Goal: Information Seeking & Learning: Learn about a topic

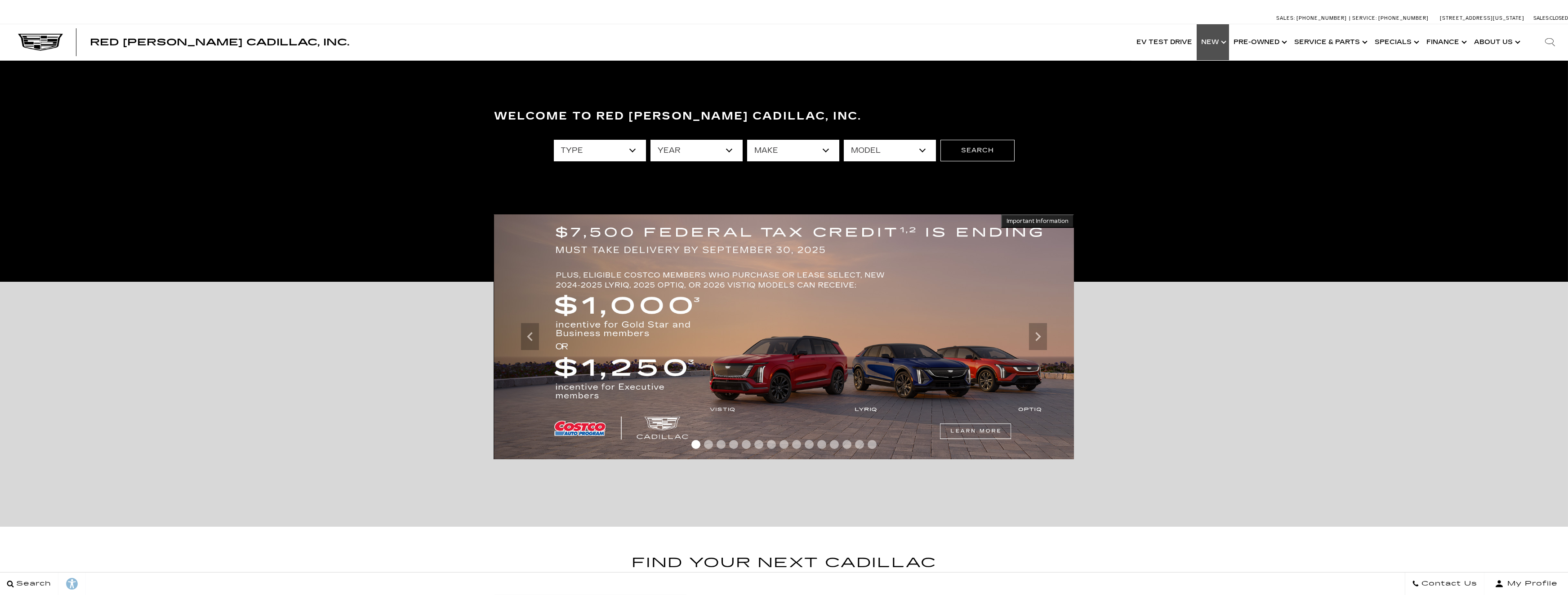
click at [1215, 45] on link "Show New" at bounding box center [1213, 42] width 33 height 36
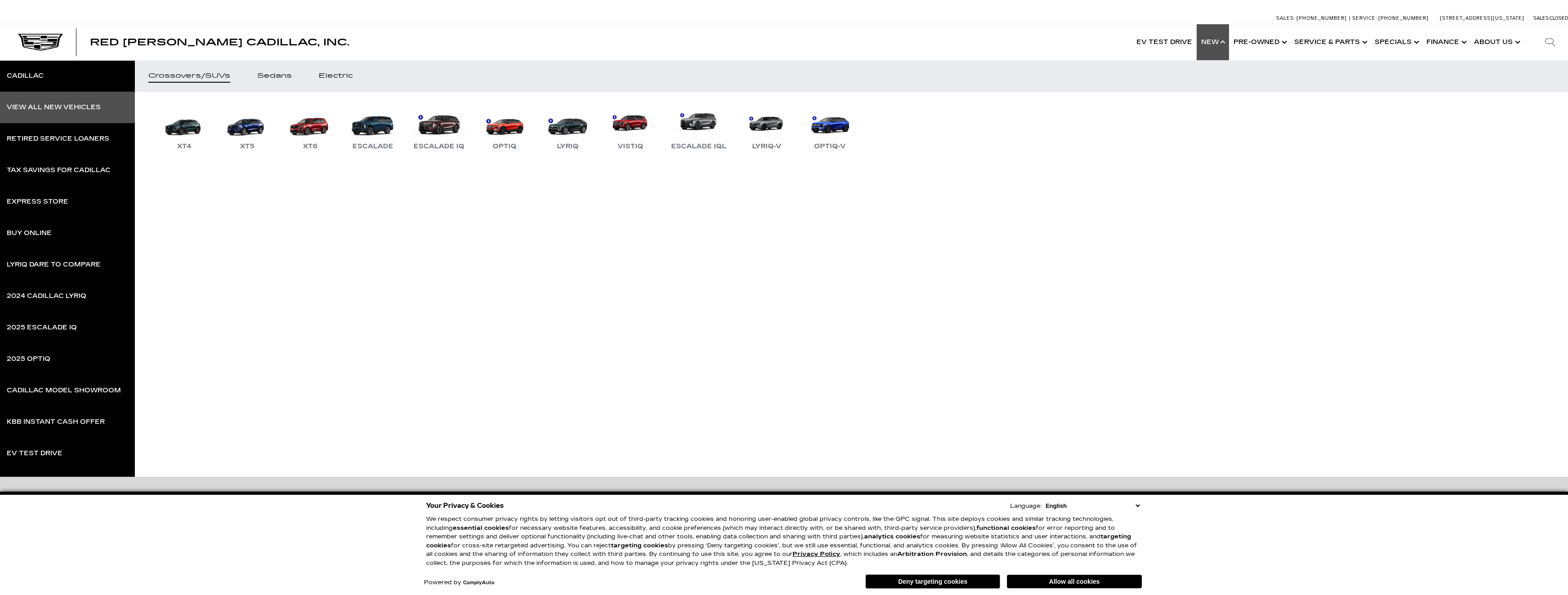
click at [73, 106] on div "View All New Vehicles" at bounding box center [53, 107] width 94 height 6
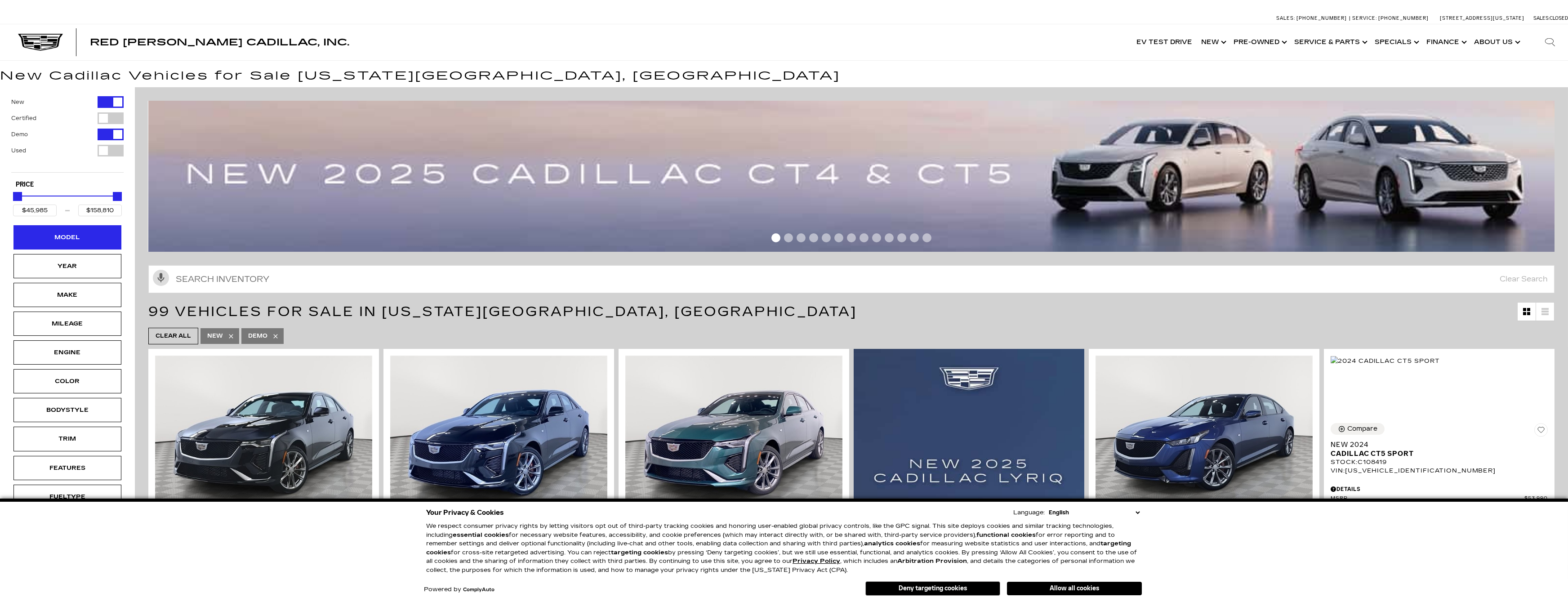
click at [58, 239] on div "Model" at bounding box center [67, 237] width 45 height 10
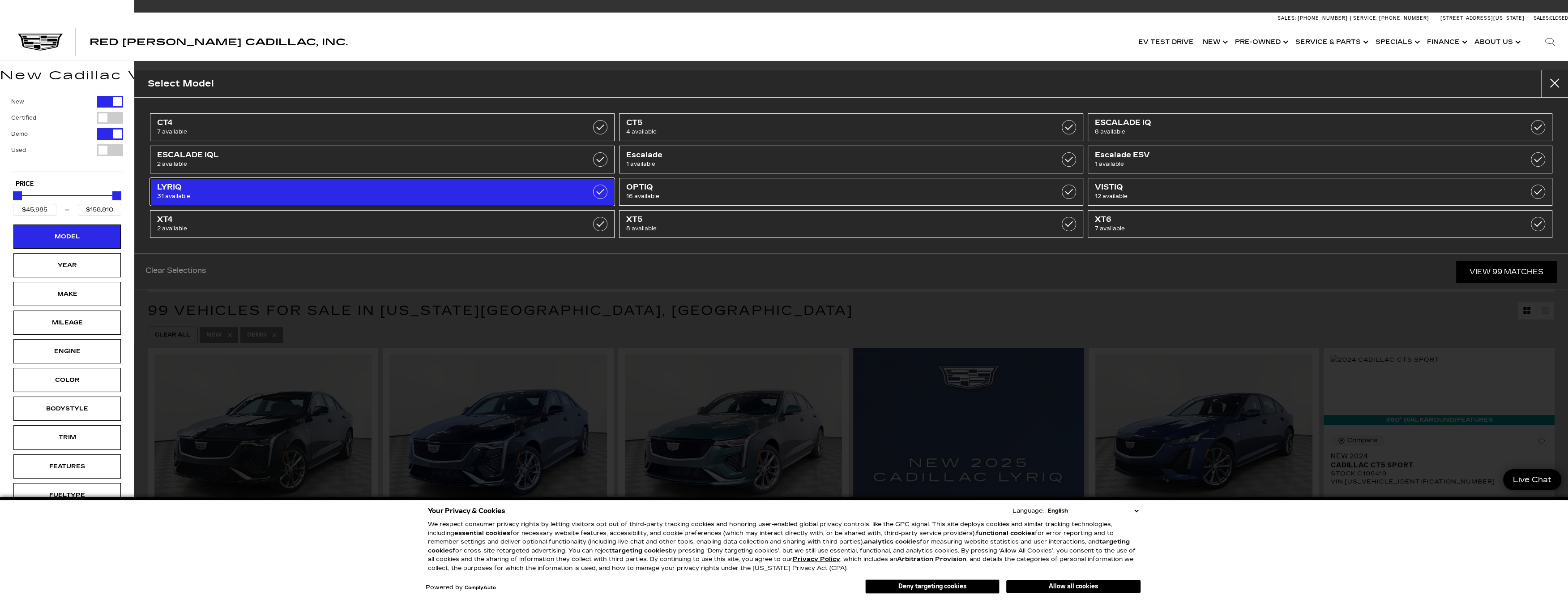
click at [464, 186] on span "LYRIQ" at bounding box center [348, 187] width 383 height 9
type input "$64,289"
type input "$91,110"
checkbox input "true"
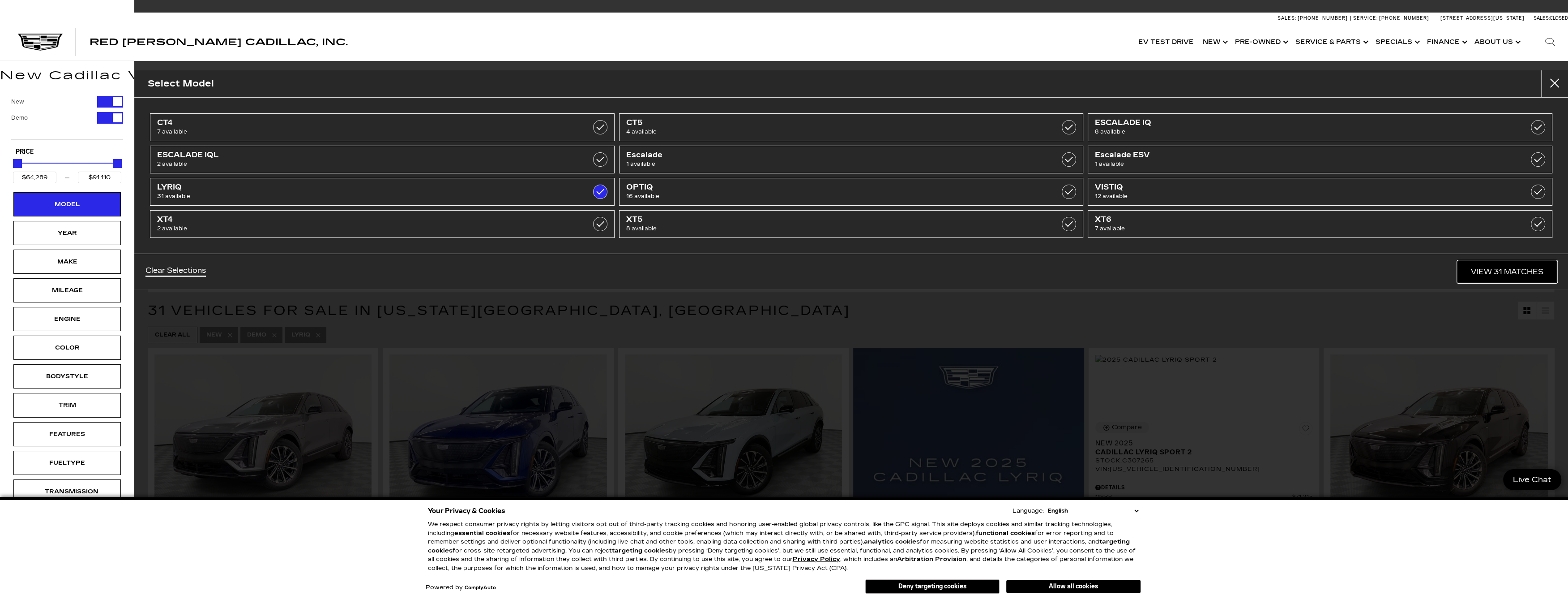
click at [1482, 271] on link "View 31 Matches" at bounding box center [1507, 271] width 99 height 22
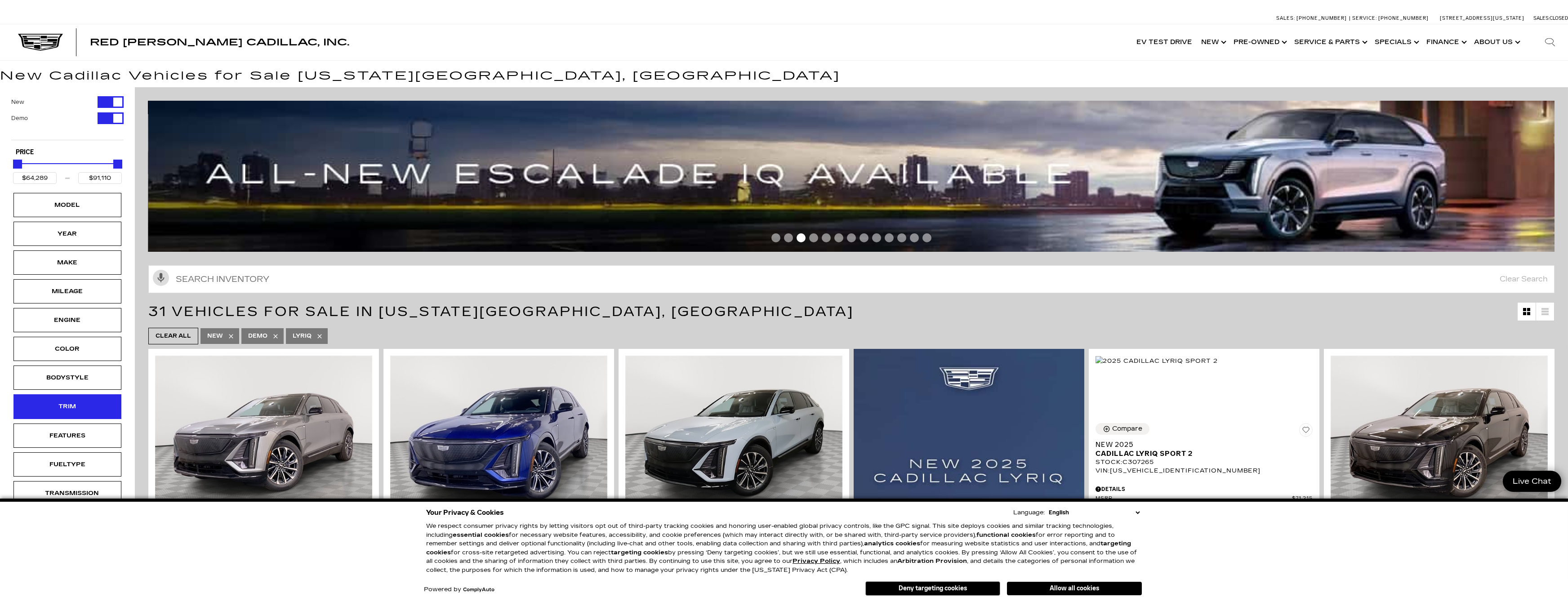
click at [77, 404] on div "Trim" at bounding box center [67, 407] width 45 height 10
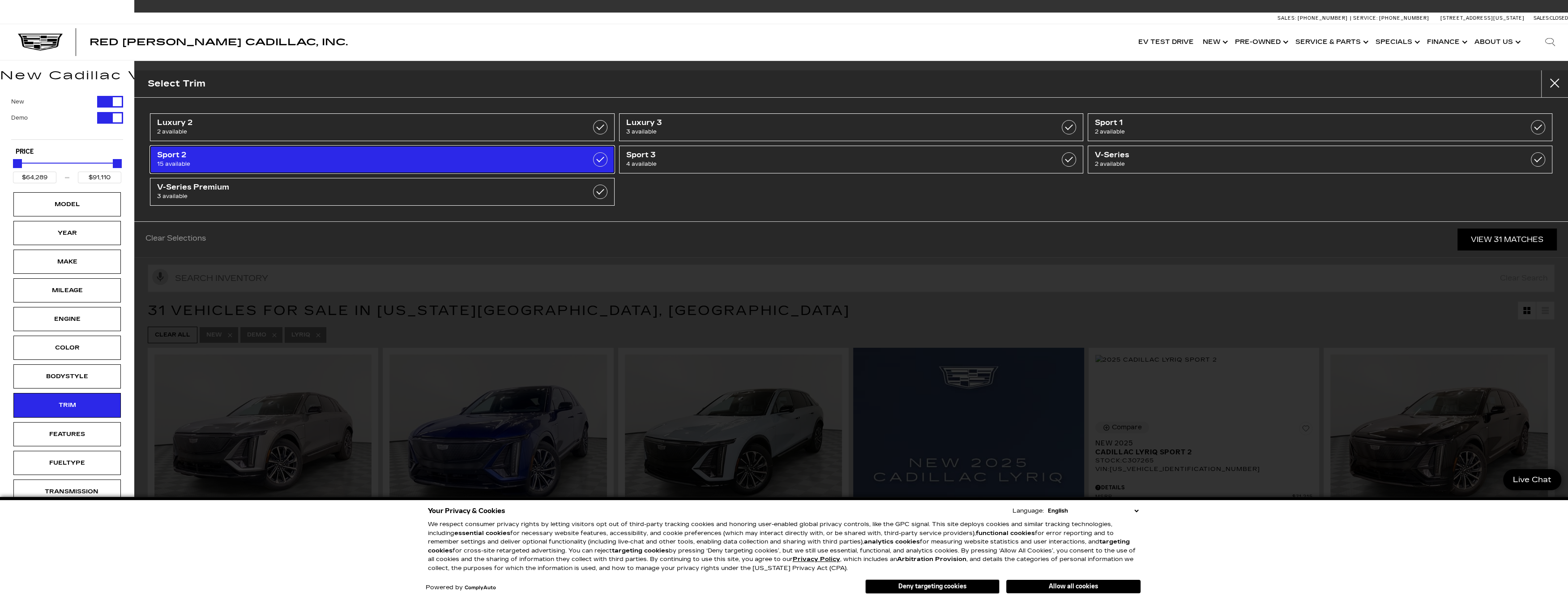
click at [600, 164] on label at bounding box center [600, 159] width 14 height 14
type input "$71,215"
type input "$72,825"
checkbox input "true"
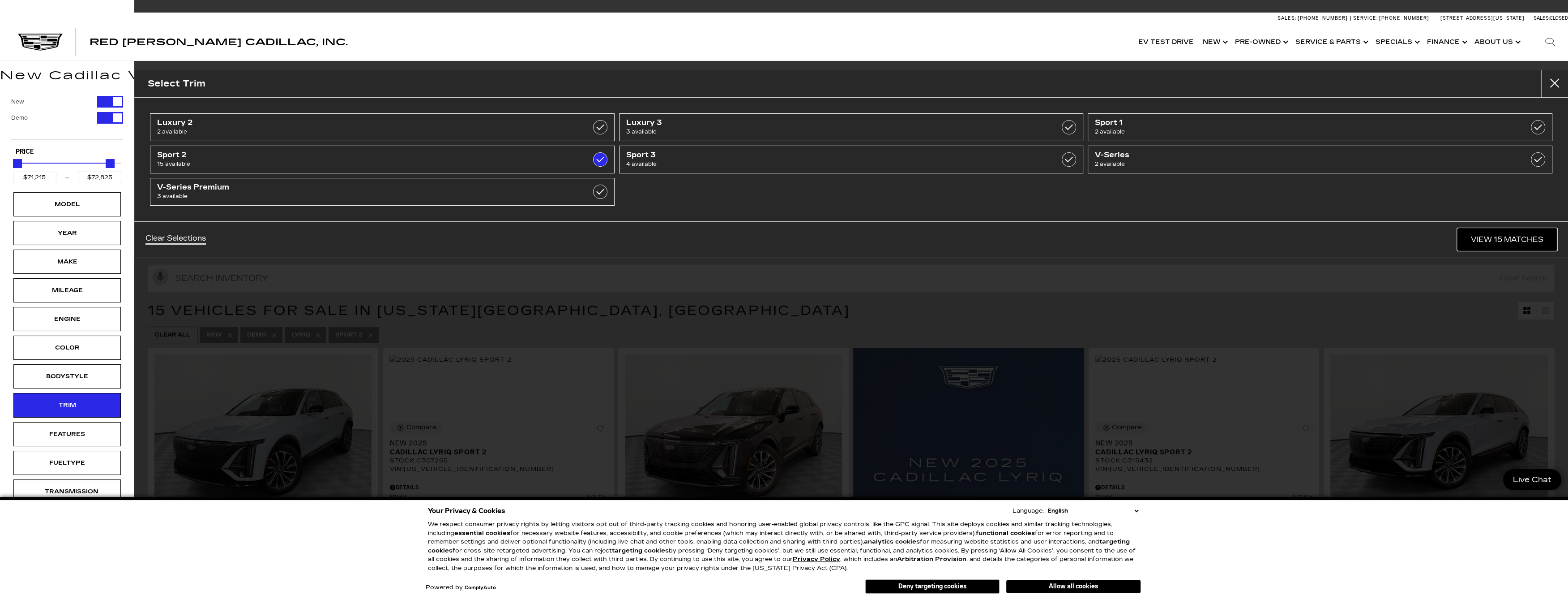
click at [1525, 237] on link "View 15 Matches" at bounding box center [1507, 239] width 99 height 22
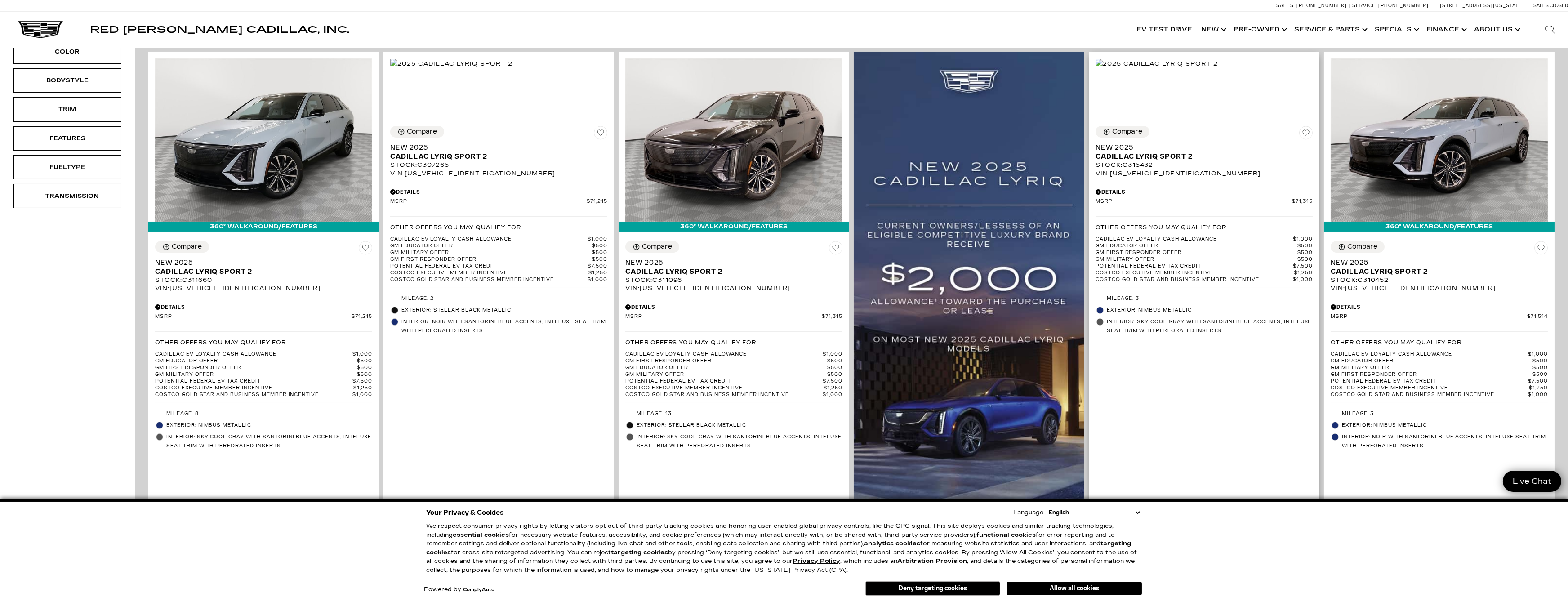
scroll to position [315, 0]
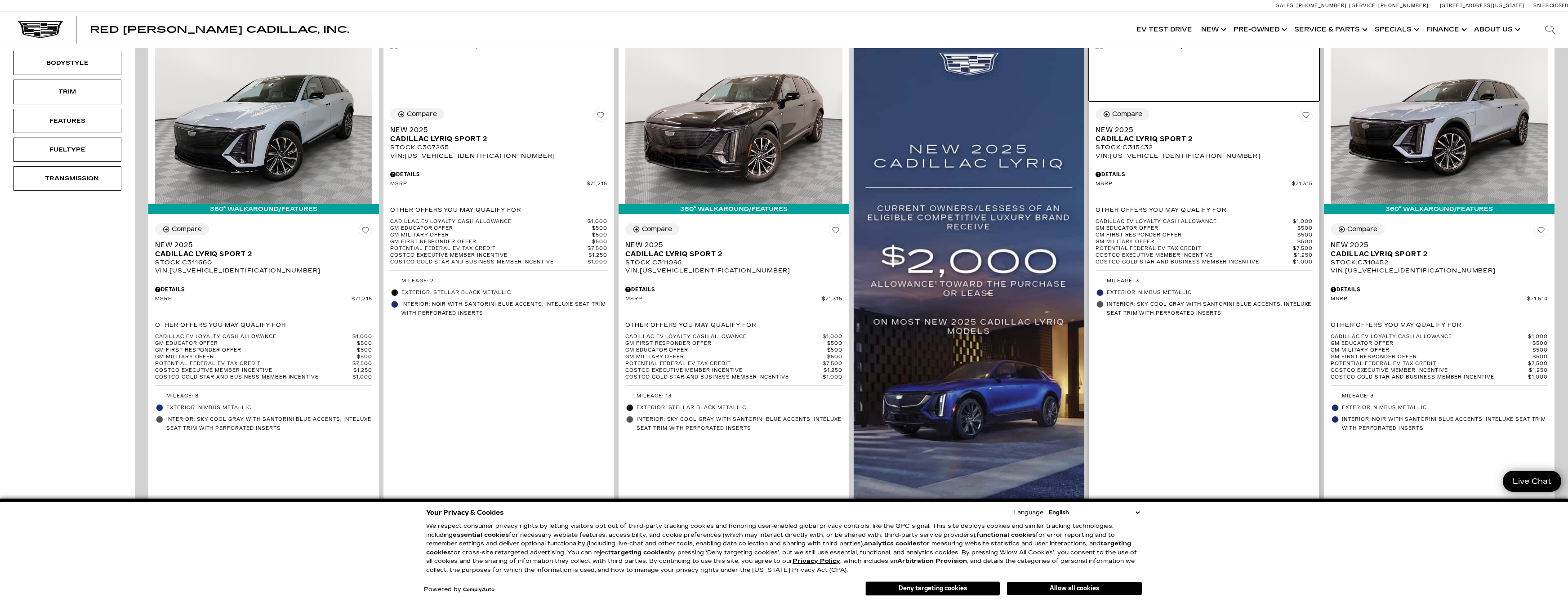
click at [1192, 51] on img at bounding box center [1156, 46] width 122 height 10
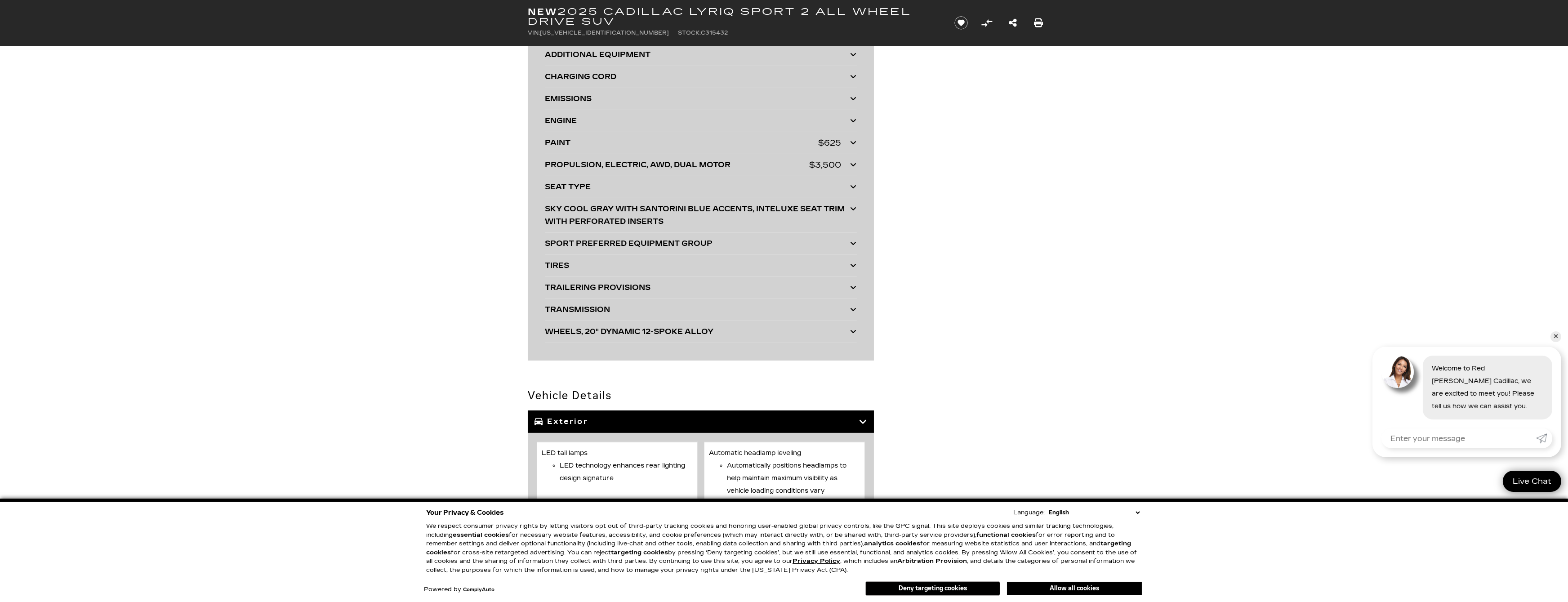
scroll to position [2652, 0]
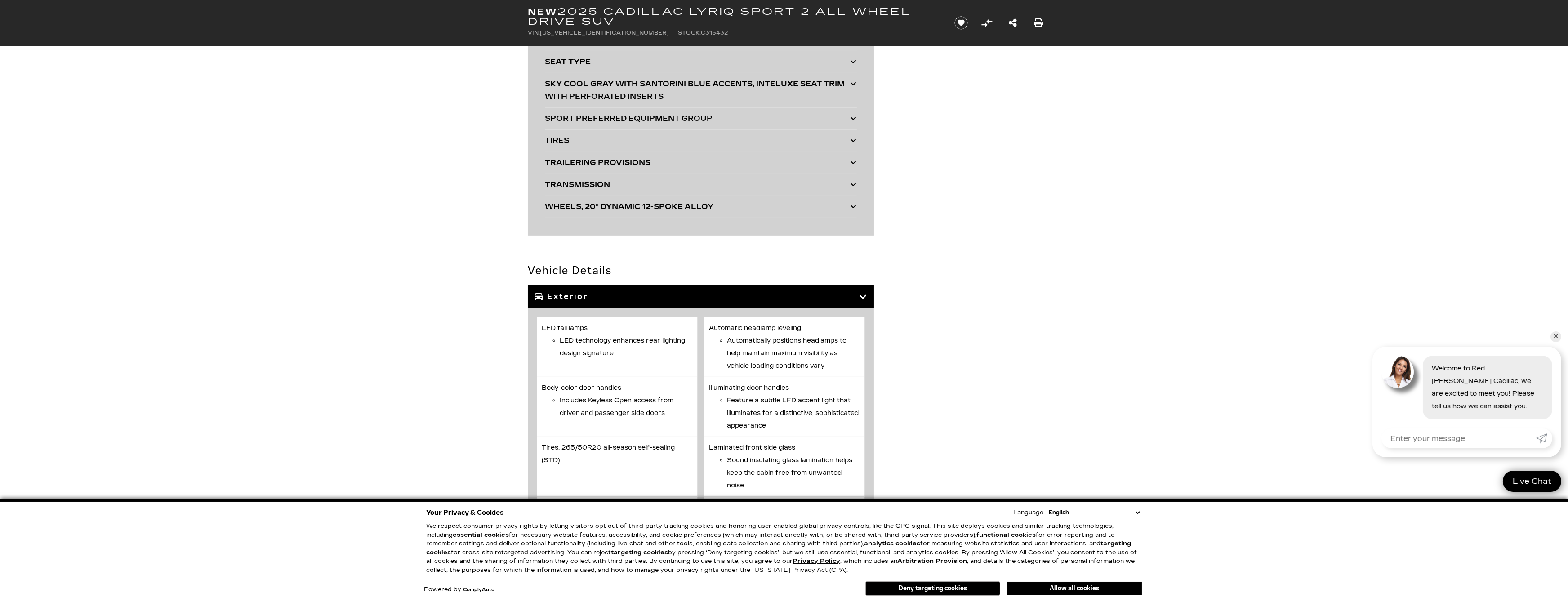
click at [944, 589] on button "Deny targeting cookies" at bounding box center [933, 588] width 135 height 14
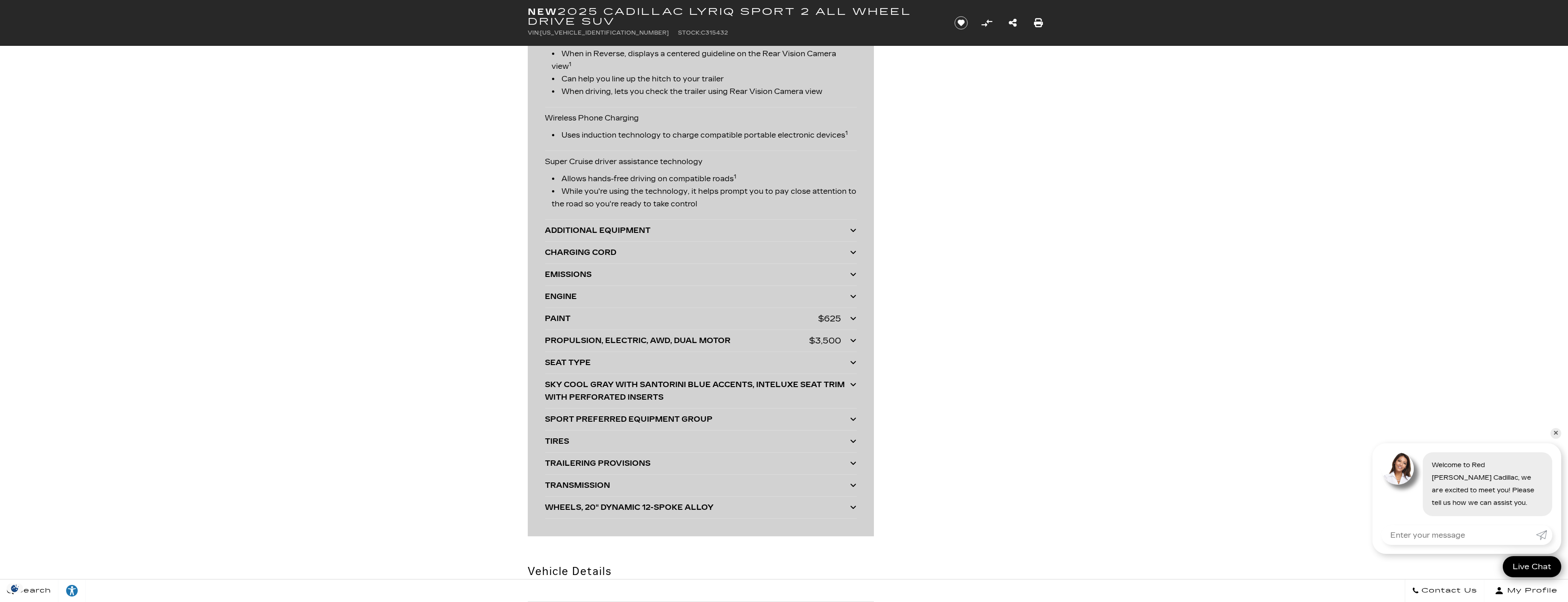
scroll to position [2359, 0]
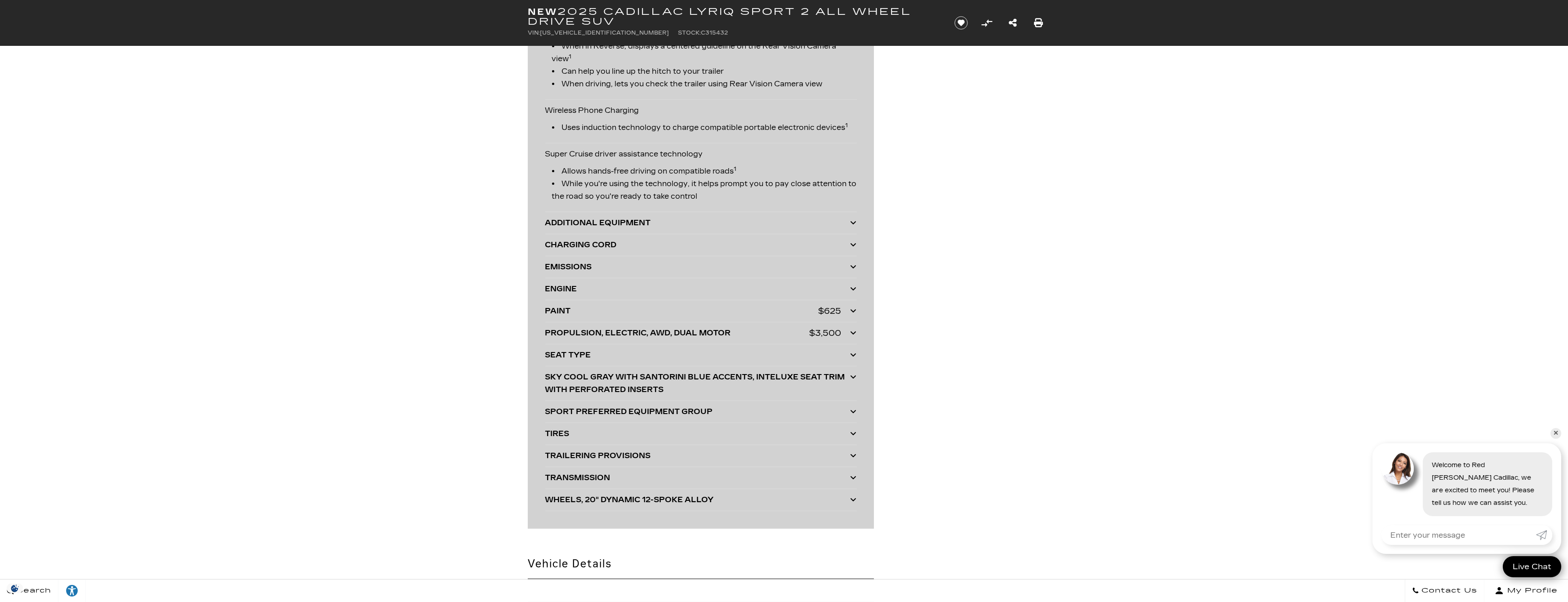
click at [852, 329] on icon at bounding box center [854, 333] width 6 height 7
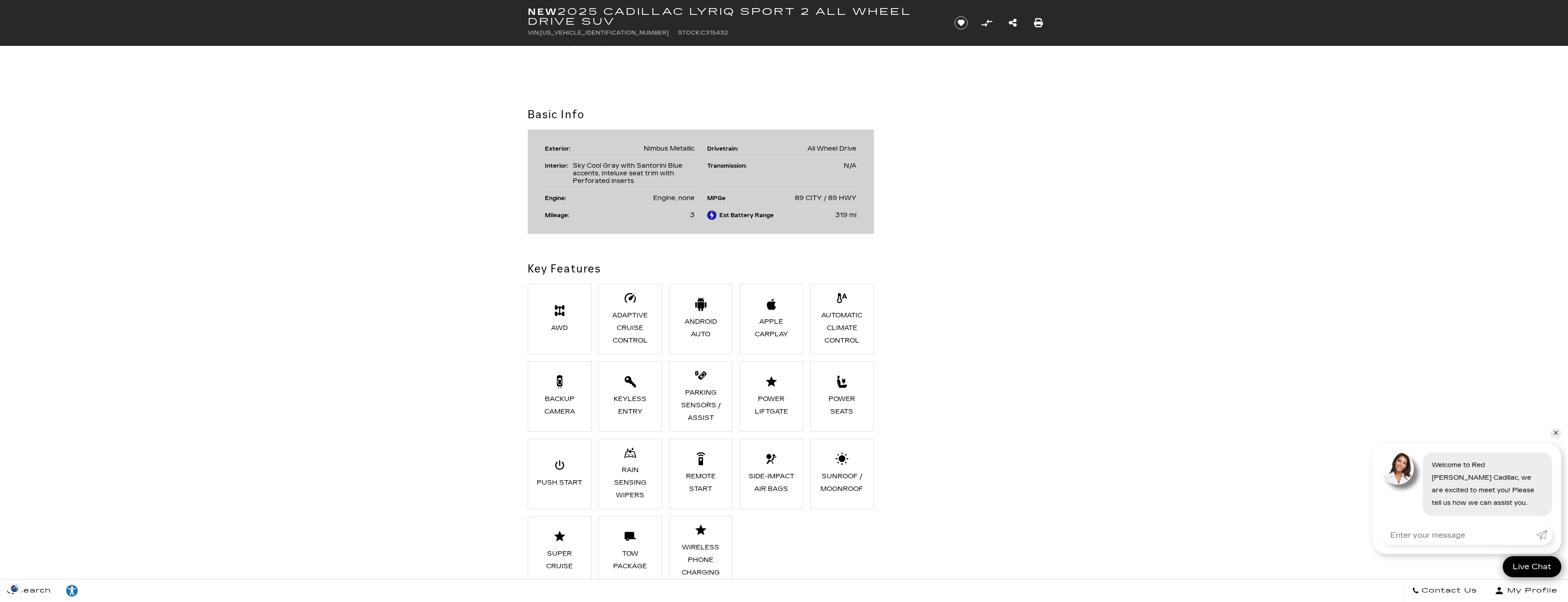
scroll to position [0, 0]
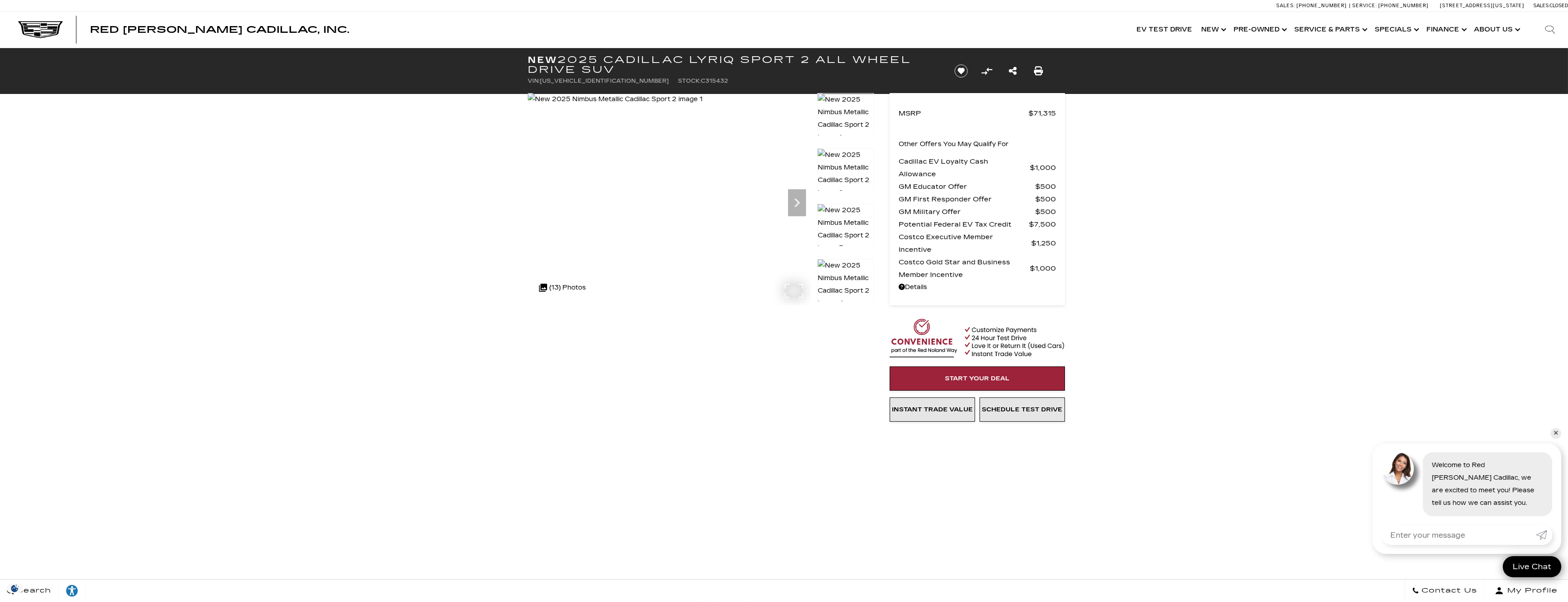
click at [609, 257] on div at bounding box center [670, 199] width 283 height 213
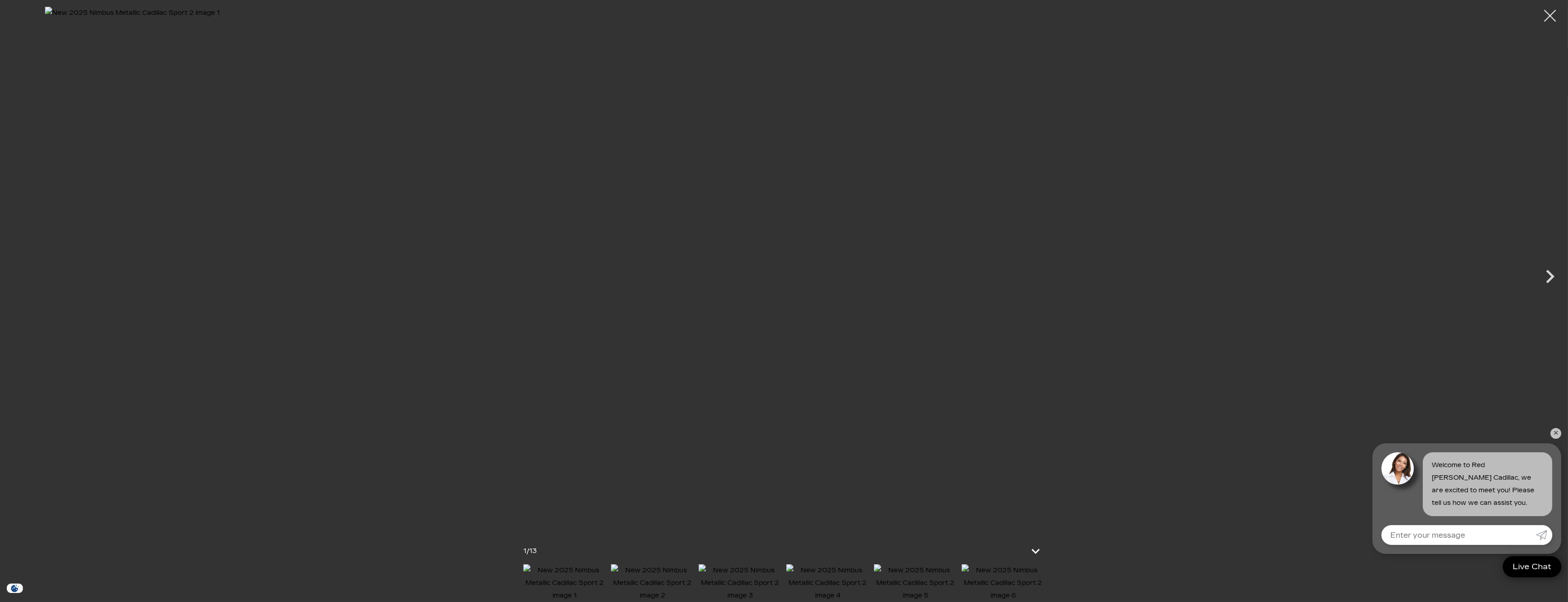
click at [1547, 14] on div at bounding box center [1550, 16] width 24 height 24
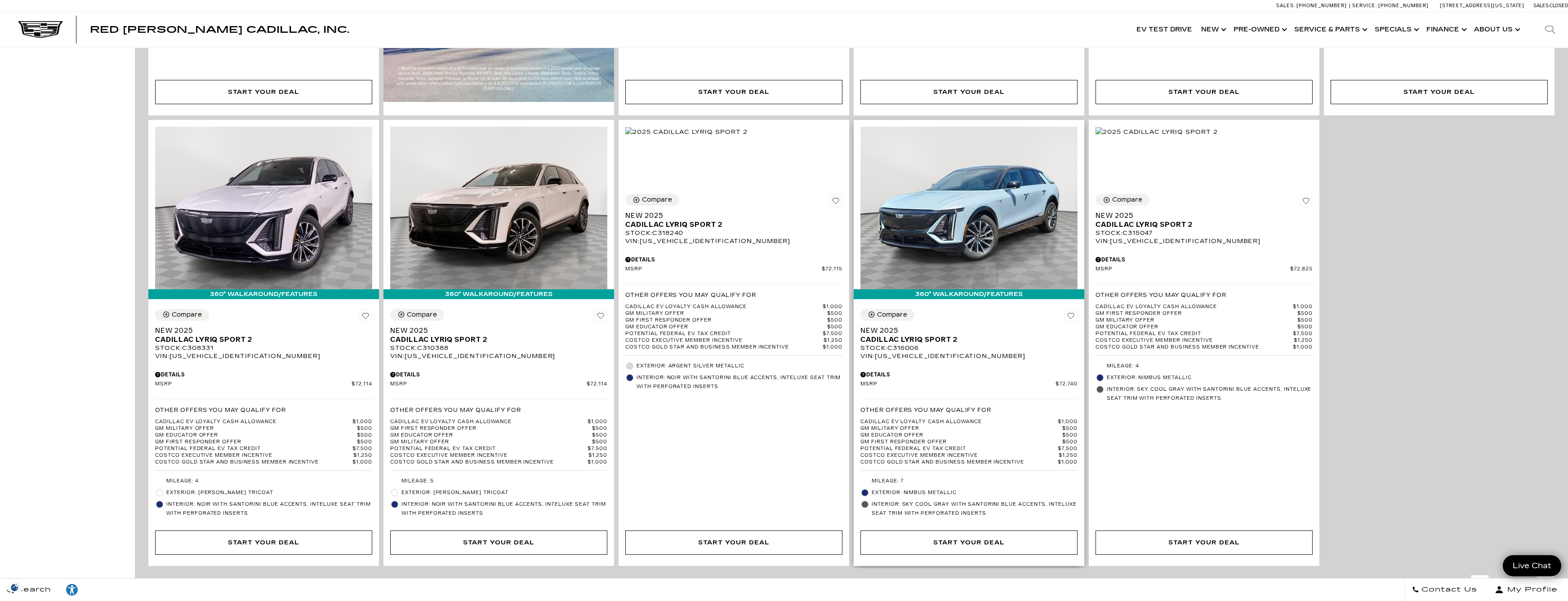
scroll to position [1348, 0]
